Goal: Use online tool/utility: Use online tool/utility

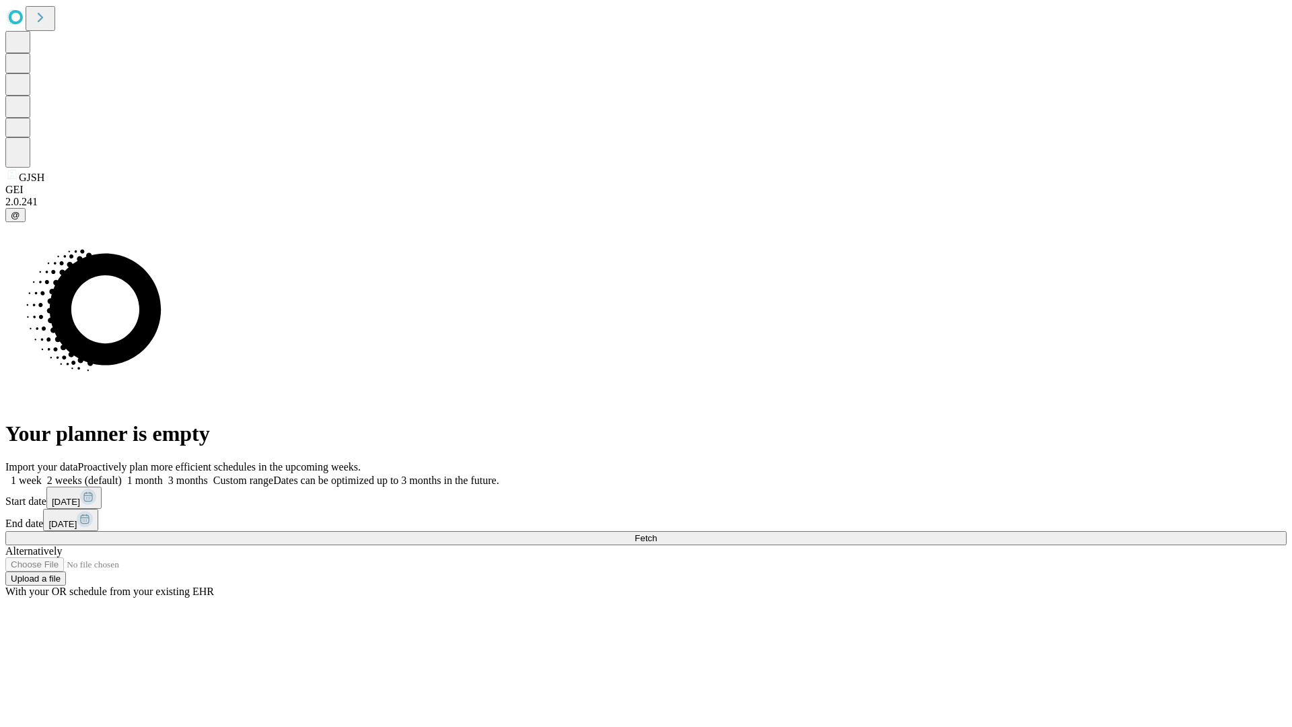
click at [657, 533] on span "Fetch" at bounding box center [645, 538] width 22 height 10
